Goal: Task Accomplishment & Management: Use online tool/utility

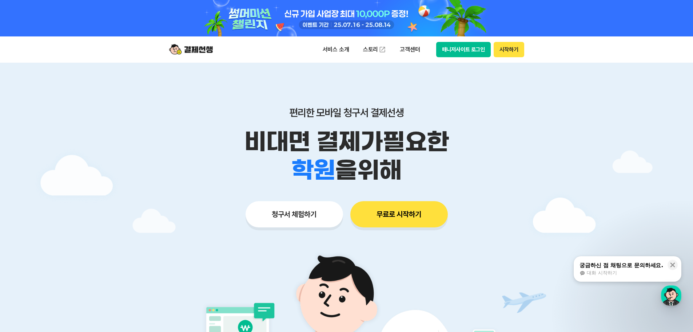
click at [331, 206] on button "청구서 체험하기" at bounding box center [295, 214] width 98 height 26
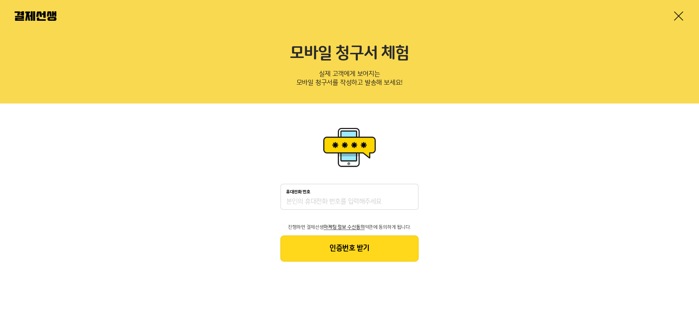
click at [683, 18] on link at bounding box center [679, 16] width 12 height 12
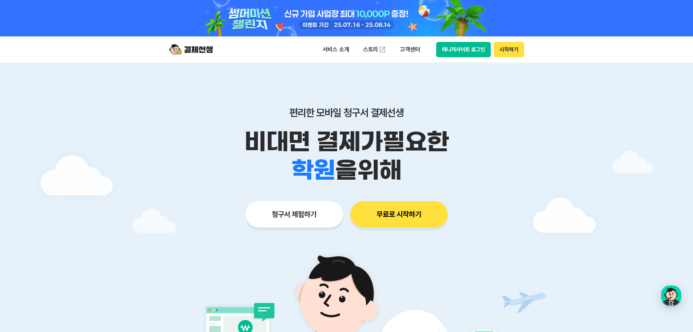
click at [480, 54] on button "매니저사이트 로그인" at bounding box center [463, 49] width 55 height 15
